Goal: Task Accomplishment & Management: Use online tool/utility

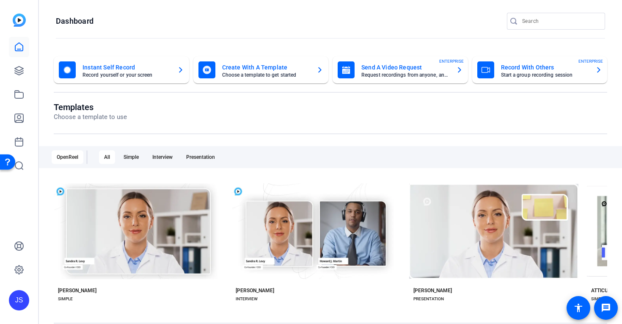
click at [511, 69] on mat-card-title "Record With Others" at bounding box center [545, 67] width 88 height 10
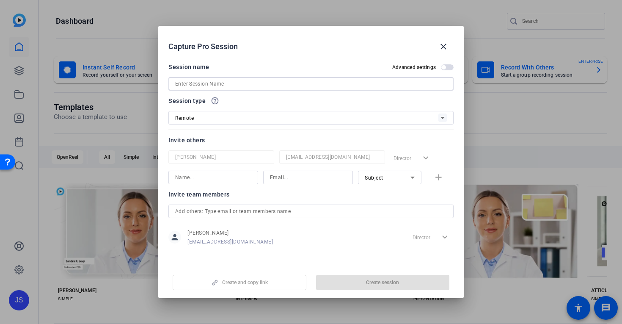
click at [201, 83] on input at bounding box center [311, 84] width 272 height 10
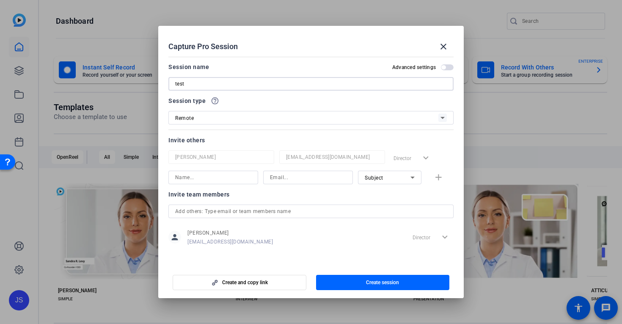
type input "test"
click at [372, 282] on span "Create session" at bounding box center [382, 282] width 33 height 7
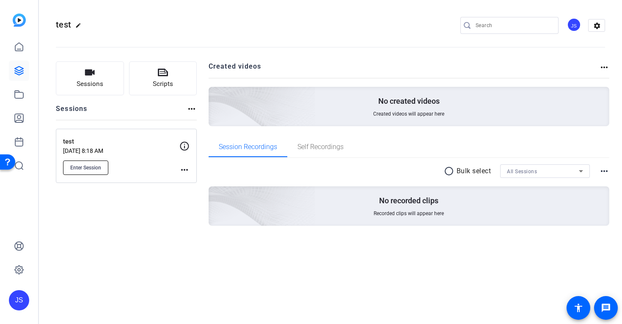
click at [86, 165] on span "Enter Session" at bounding box center [85, 167] width 31 height 7
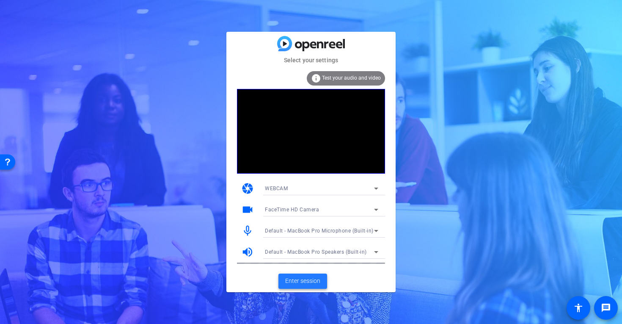
click at [305, 278] on span "Enter session" at bounding box center [302, 280] width 35 height 9
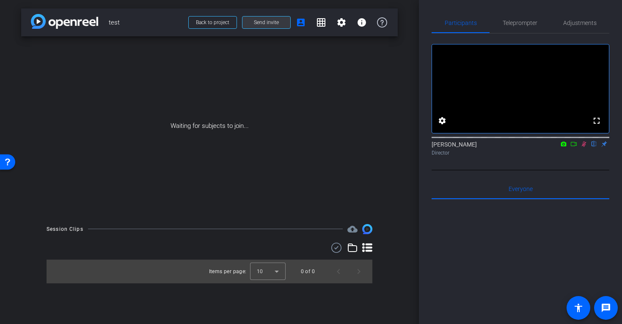
click at [273, 26] on span at bounding box center [266, 22] width 48 height 20
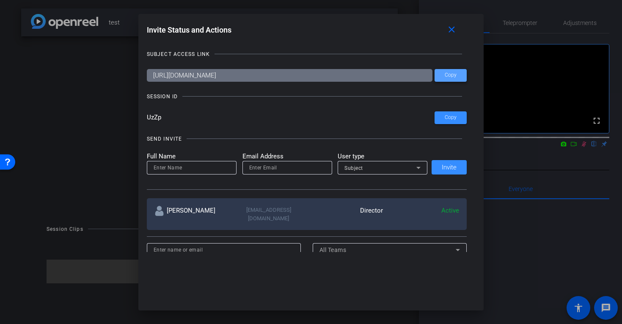
click at [448, 76] on span "Copy" at bounding box center [451, 75] width 12 height 6
click at [452, 32] on mat-icon "close" at bounding box center [451, 30] width 11 height 11
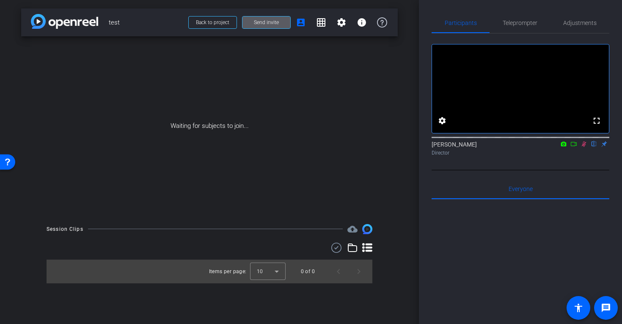
click at [270, 20] on span "Send invite" at bounding box center [266, 22] width 25 height 7
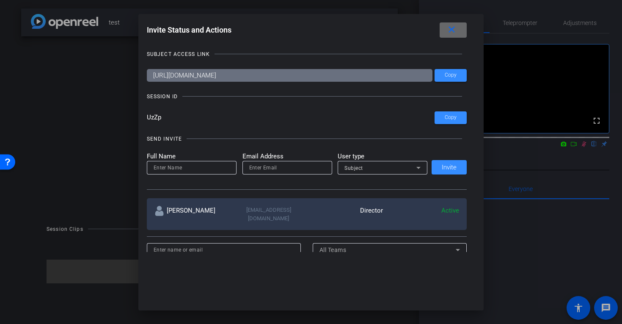
click at [453, 29] on mat-icon "close" at bounding box center [451, 30] width 11 height 11
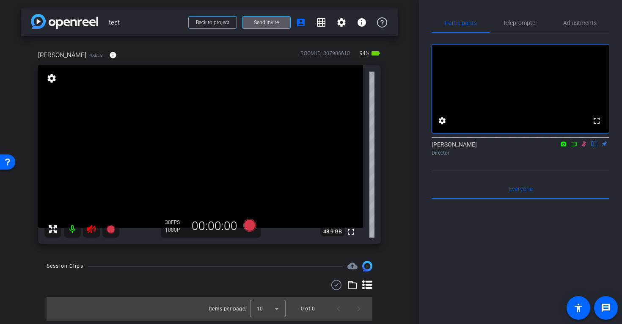
click at [70, 236] on mat-icon at bounding box center [72, 228] width 17 height 17
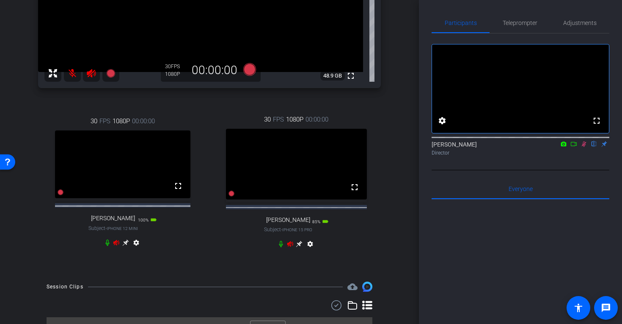
scroll to position [181, 0]
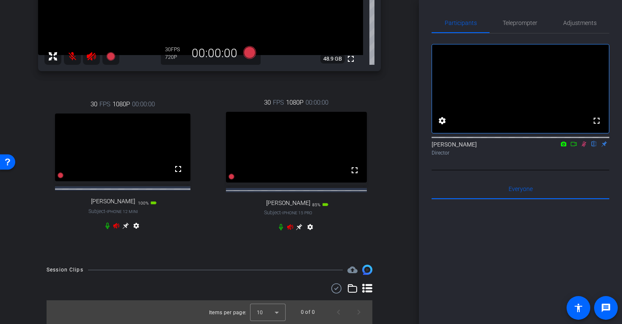
click at [107, 225] on icon at bounding box center [107, 225] width 7 height 7
click at [281, 228] on icon at bounding box center [280, 226] width 7 height 7
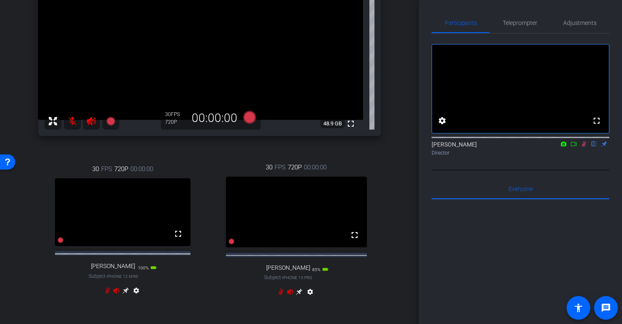
scroll to position [0, 0]
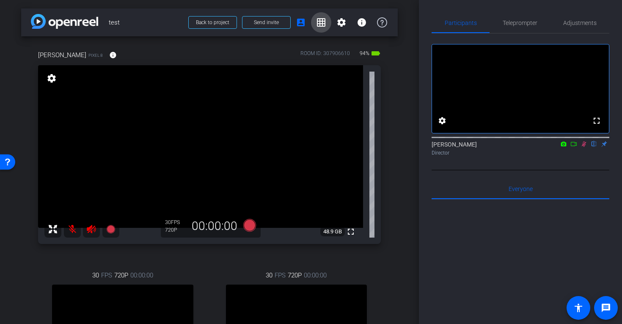
click at [324, 21] on mat-icon "grid_on" at bounding box center [321, 22] width 10 height 10
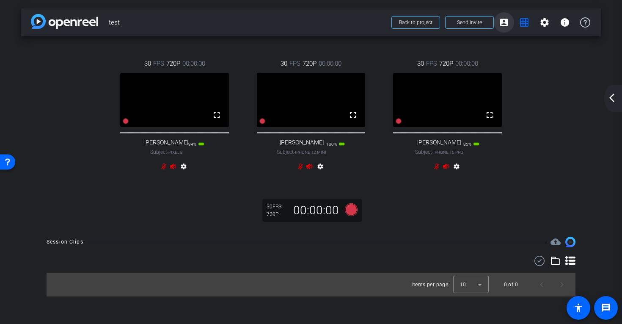
click at [504, 22] on mat-icon "account_box" at bounding box center [504, 22] width 10 height 10
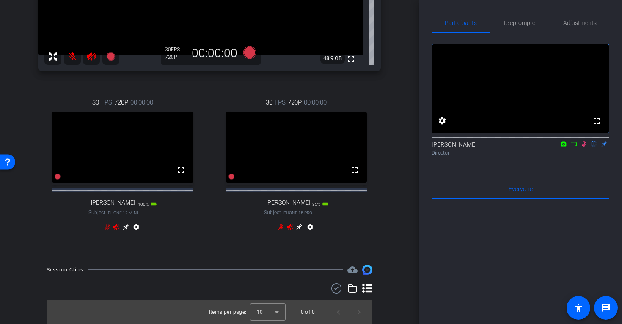
scroll to position [178, 0]
click at [123, 229] on icon at bounding box center [125, 226] width 7 height 7
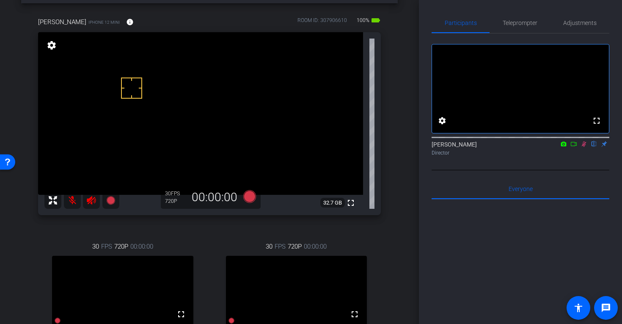
scroll to position [21, 0]
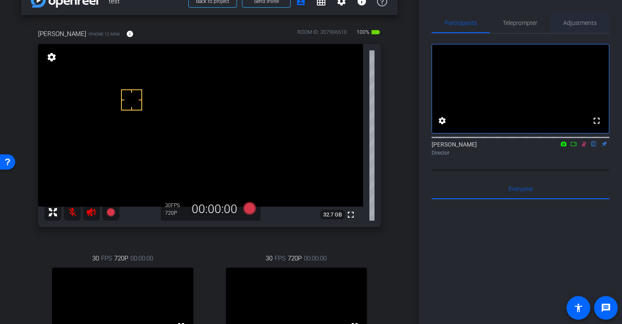
click at [570, 20] on span "Adjustments" at bounding box center [579, 23] width 33 height 6
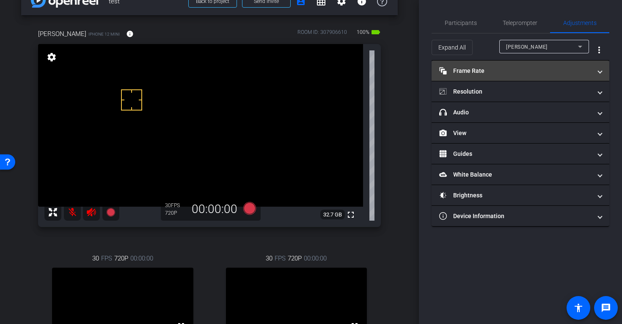
click at [468, 69] on mat-panel-title "Frame Rate Frame Rate" at bounding box center [515, 70] width 152 height 9
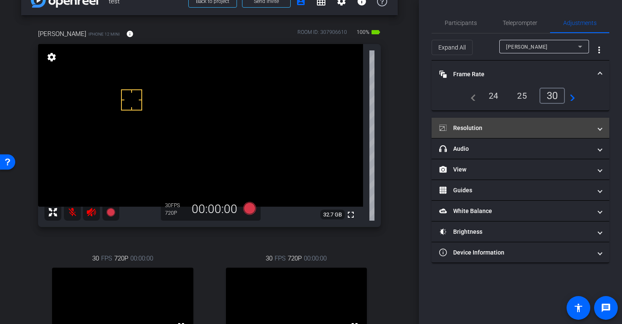
click at [491, 125] on mat-panel-title "Resolution" at bounding box center [515, 128] width 152 height 9
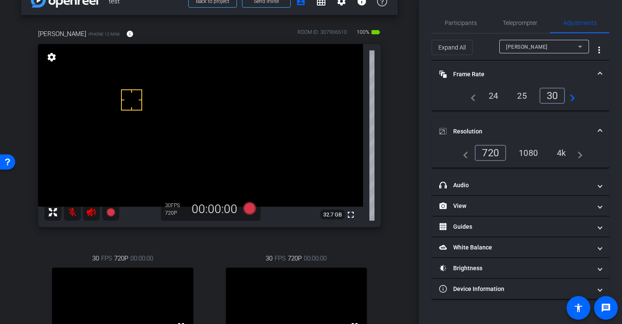
click at [560, 154] on div "4k" at bounding box center [561, 153] width 22 height 14
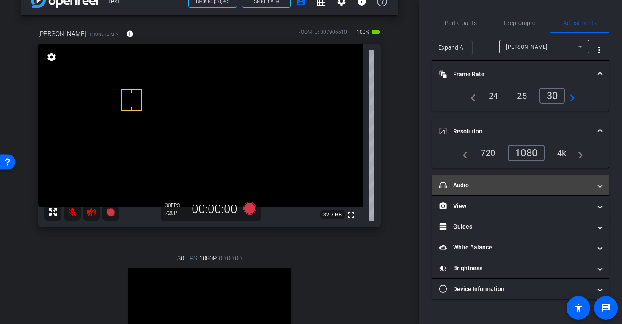
click at [498, 181] on mat-panel-title "headphone icon Audio" at bounding box center [515, 185] width 152 height 9
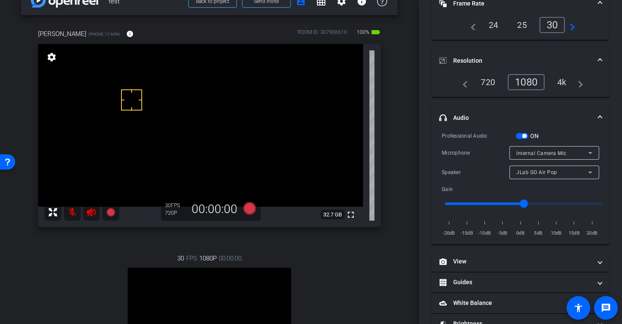
scroll to position [76, 0]
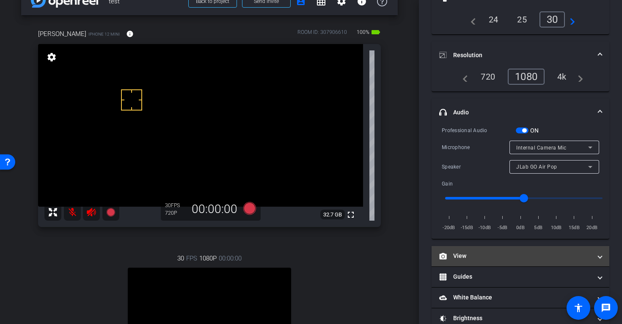
click at [490, 254] on mat-panel-title "View" at bounding box center [515, 255] width 152 height 9
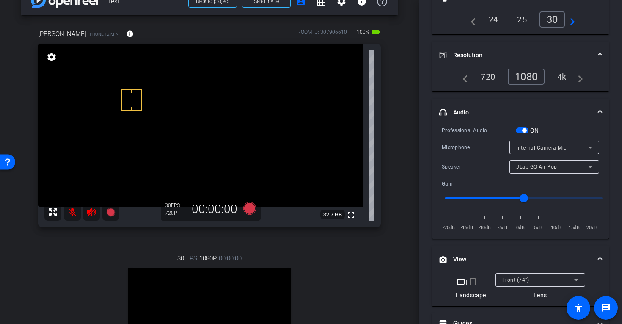
click at [513, 281] on span "Front (74°)" at bounding box center [515, 280] width 27 height 6
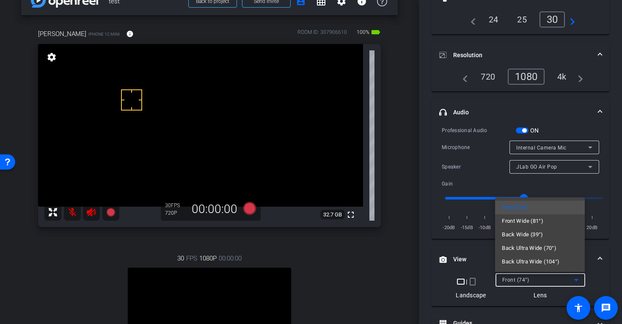
click at [53, 58] on div at bounding box center [311, 162] width 622 height 324
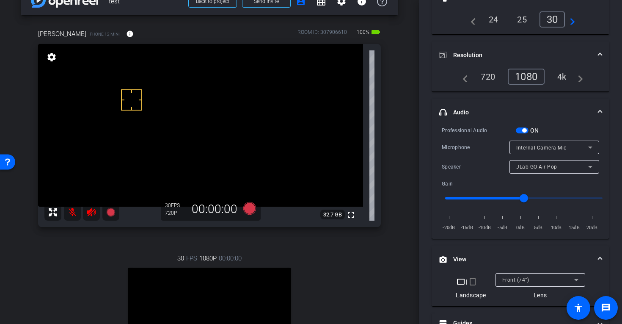
click at [53, 58] on mat-icon "settings" at bounding box center [52, 57] width 12 height 10
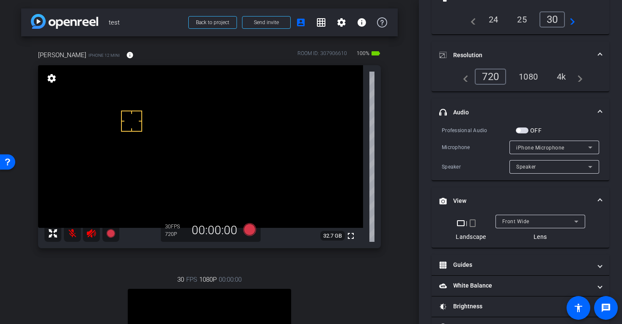
scroll to position [0, 0]
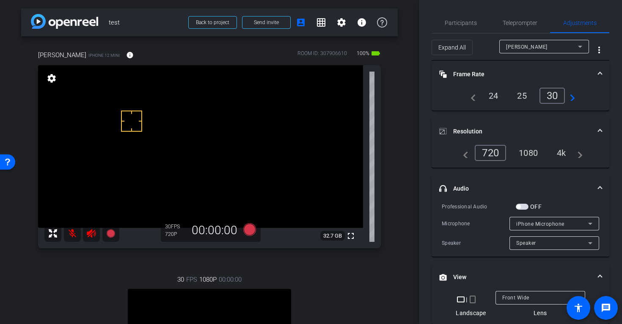
click at [563, 154] on div "4k" at bounding box center [561, 153] width 22 height 14
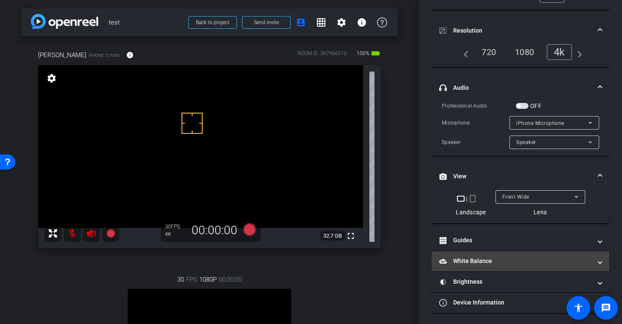
click at [502, 259] on mat-panel-title "White Balance White Balance" at bounding box center [515, 260] width 152 height 9
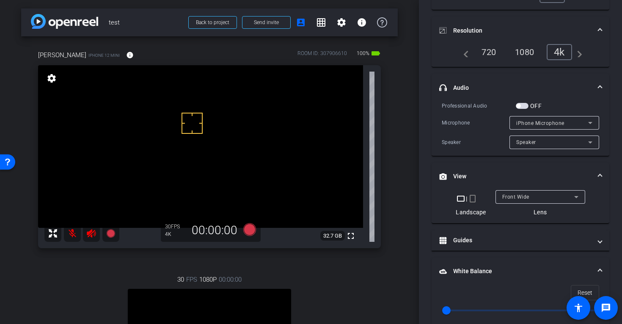
scroll to position [203, 0]
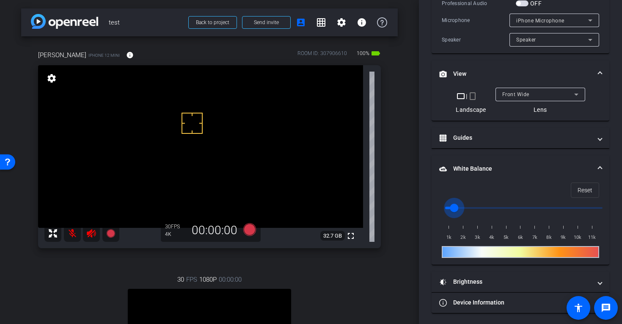
drag, startPoint x: 450, startPoint y: 205, endPoint x: 519, endPoint y: 206, distance: 68.9
click at [518, 205] on input "range" at bounding box center [523, 207] width 175 height 19
type input "1000"
drag, startPoint x: 519, startPoint y: 206, endPoint x: 346, endPoint y: 211, distance: 172.2
click at [349, 209] on div "arrow_back test Back to project Send invite account_box grid_on settings info N…" at bounding box center [311, 162] width 622 height 324
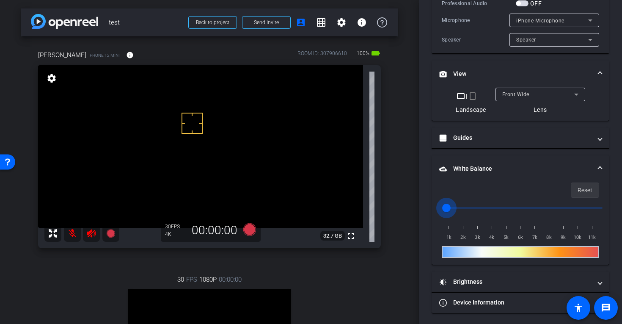
click at [588, 195] on span "Reset" at bounding box center [584, 190] width 15 height 16
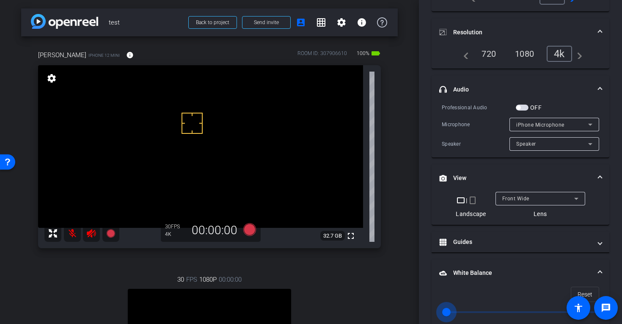
scroll to position [0, 0]
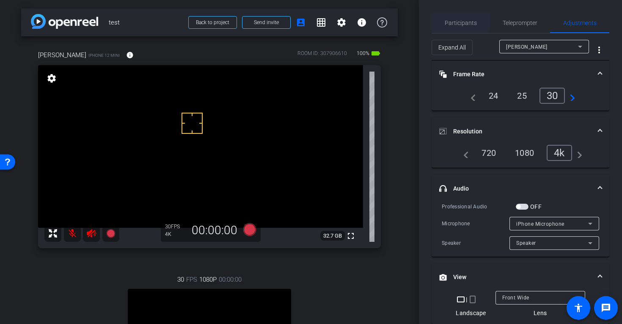
click at [461, 21] on span "Participants" at bounding box center [461, 23] width 32 height 6
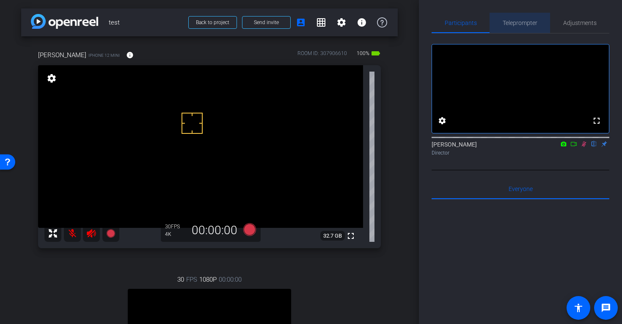
click at [510, 22] on span "Teleprompter" at bounding box center [519, 23] width 35 height 6
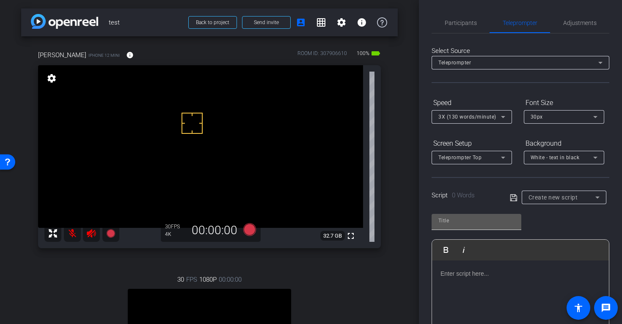
click at [446, 227] on div at bounding box center [476, 222] width 90 height 16
type input "Script"
click at [460, 269] on p at bounding box center [520, 273] width 160 height 9
click at [513, 198] on icon at bounding box center [514, 197] width 8 height 10
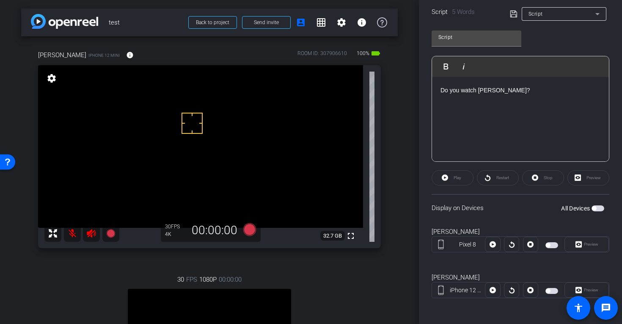
click at [599, 207] on span "button" at bounding box center [597, 208] width 13 height 6
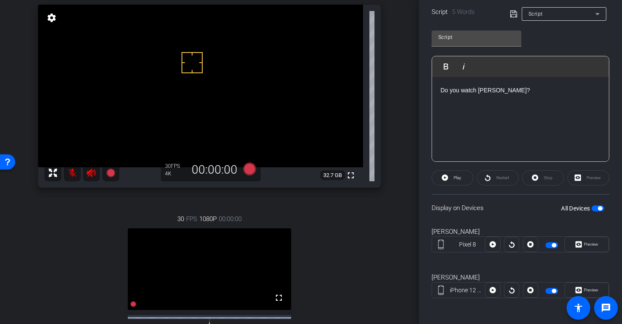
scroll to position [43, 0]
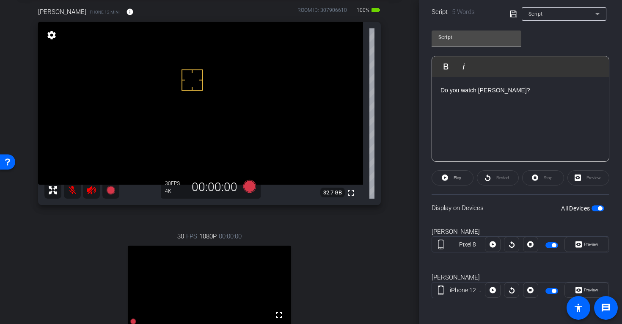
click at [596, 206] on span "button" at bounding box center [597, 208] width 13 height 6
click at [251, 185] on icon at bounding box center [249, 186] width 13 height 13
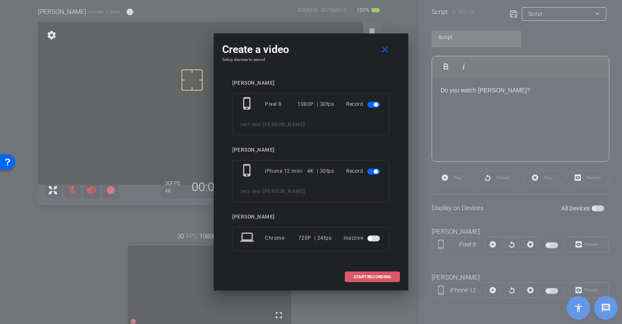
click at [376, 276] on span "START RECORDING" at bounding box center [372, 277] width 37 height 4
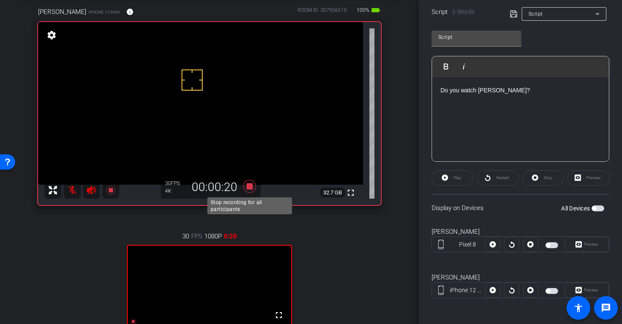
click at [250, 186] on icon at bounding box center [249, 186] width 13 height 13
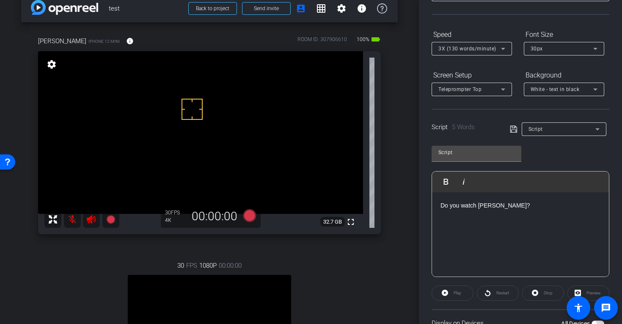
scroll to position [0, 0]
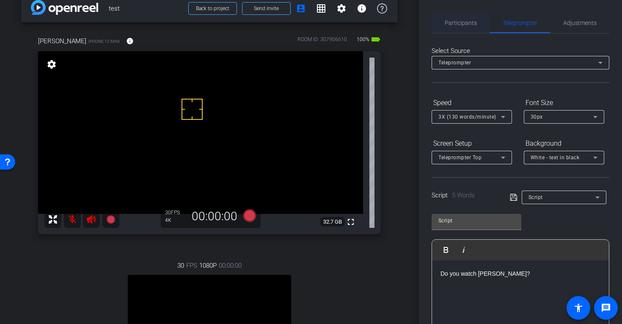
click at [464, 25] on span "Participants" at bounding box center [461, 23] width 32 height 6
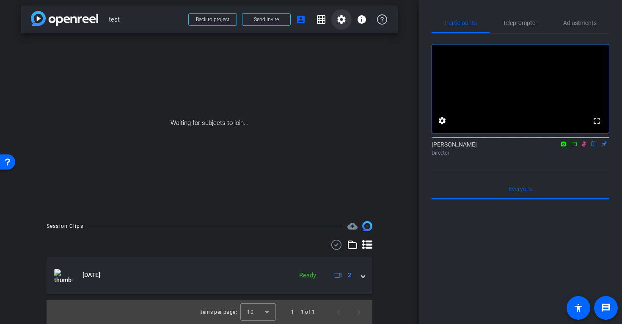
scroll to position [3, 0]
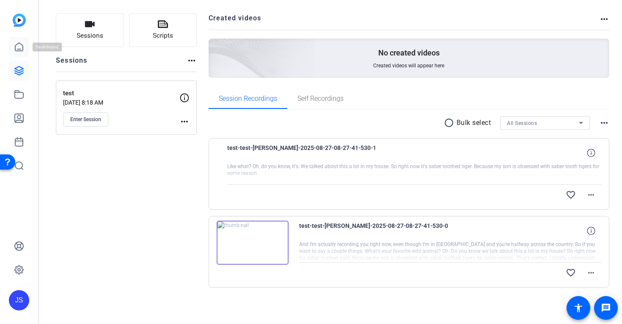
click at [18, 45] on icon at bounding box center [19, 47] width 10 height 10
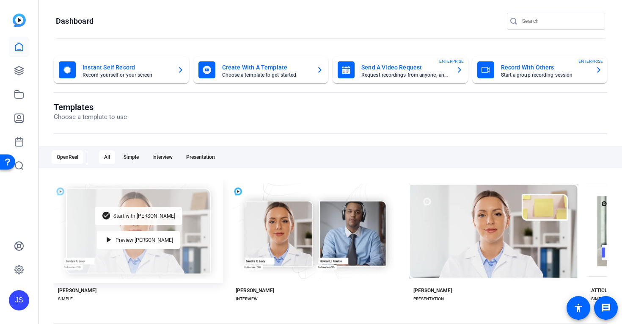
click at [135, 213] on span "Start with [PERSON_NAME]" at bounding box center [144, 215] width 62 height 5
click at [145, 215] on span "Start with [PERSON_NAME]" at bounding box center [144, 215] width 62 height 5
